Goal: Check status: Check status

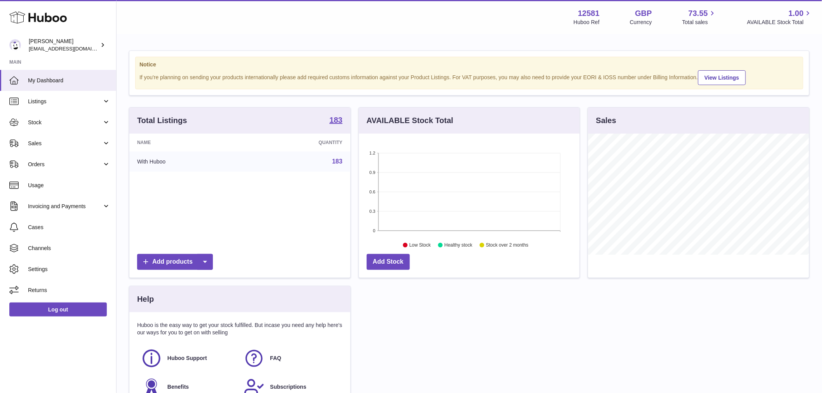
scroll to position [121, 221]
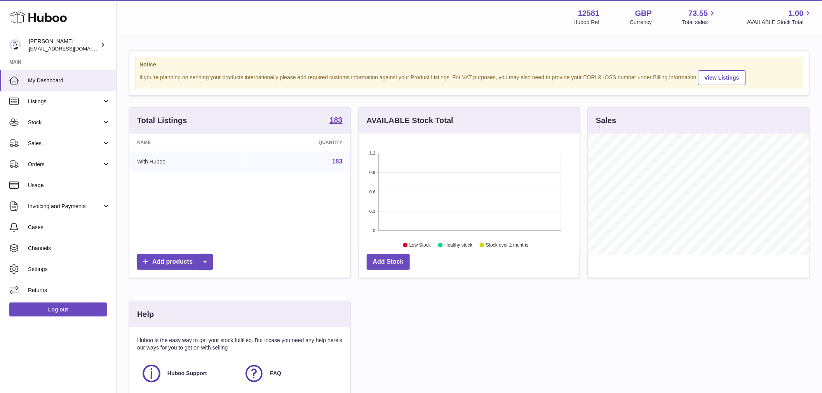
click at [77, 208] on span "Invoicing and Payments" at bounding box center [65, 206] width 74 height 7
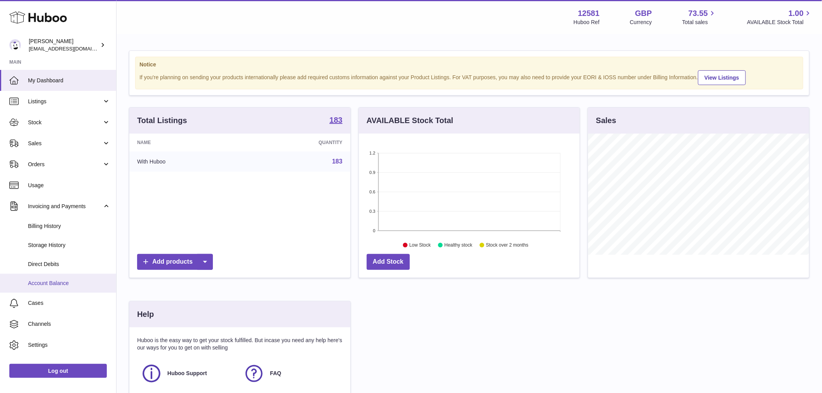
click at [70, 287] on link "Account Balance" at bounding box center [58, 283] width 116 height 19
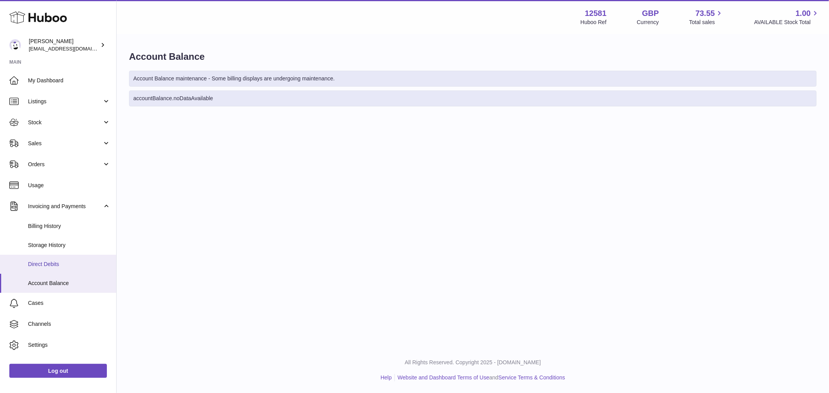
click at [79, 269] on link "Direct Debits" at bounding box center [58, 264] width 116 height 19
